Goal: Use online tool/utility: Utilize a website feature to perform a specific function

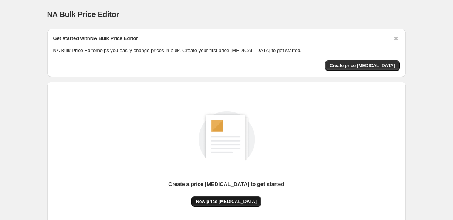
click at [226, 205] on button "New price [MEDICAL_DATA]" at bounding box center [226, 201] width 70 height 11
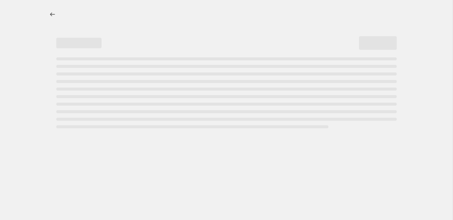
select select "percentage"
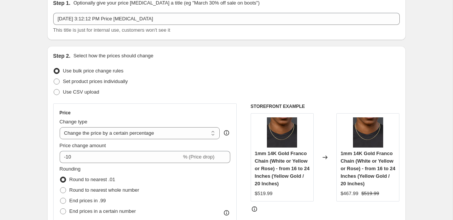
scroll to position [99, 0]
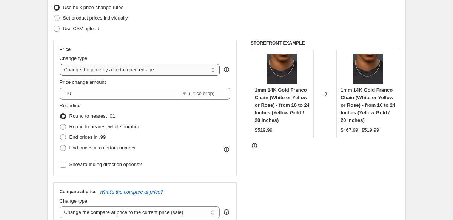
click at [97, 72] on select "Change the price to a certain amount Change the price by a certain amount Chang…" at bounding box center [140, 70] width 160 height 12
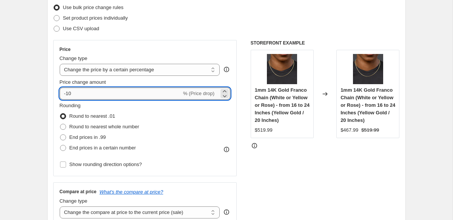
click at [102, 96] on input "-10" at bounding box center [121, 94] width 122 height 12
type input "10"
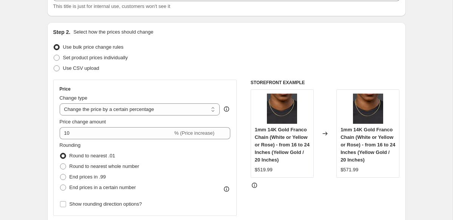
scroll to position [0, 0]
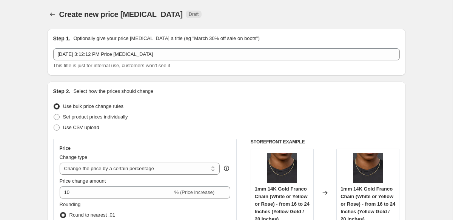
click at [100, 107] on span "Use bulk price change rules" at bounding box center [93, 106] width 60 height 6
click at [54, 104] on input "Use bulk price change rules" at bounding box center [54, 103] width 0 height 0
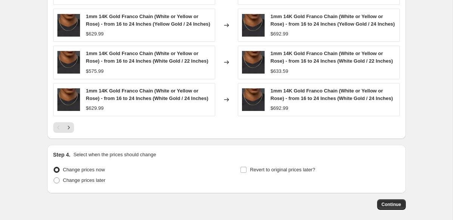
scroll to position [584, 0]
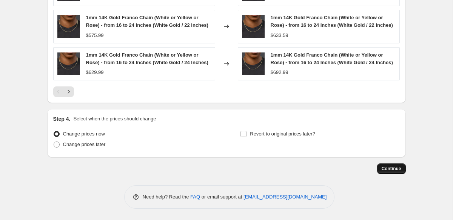
click at [398, 170] on span "Continue" at bounding box center [392, 169] width 20 height 6
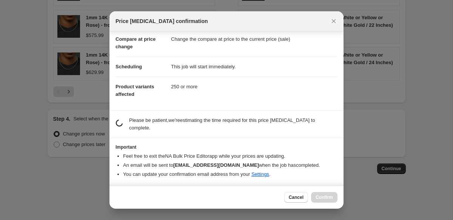
scroll to position [0, 0]
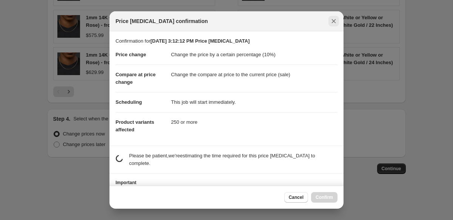
click at [329, 23] on button "Close" at bounding box center [333, 21] width 11 height 11
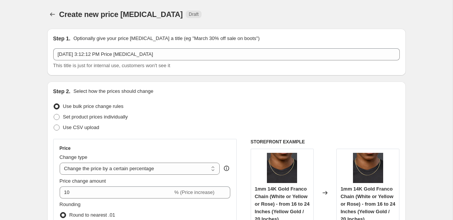
scroll to position [584, 0]
